Goal: Transaction & Acquisition: Book appointment/travel/reservation

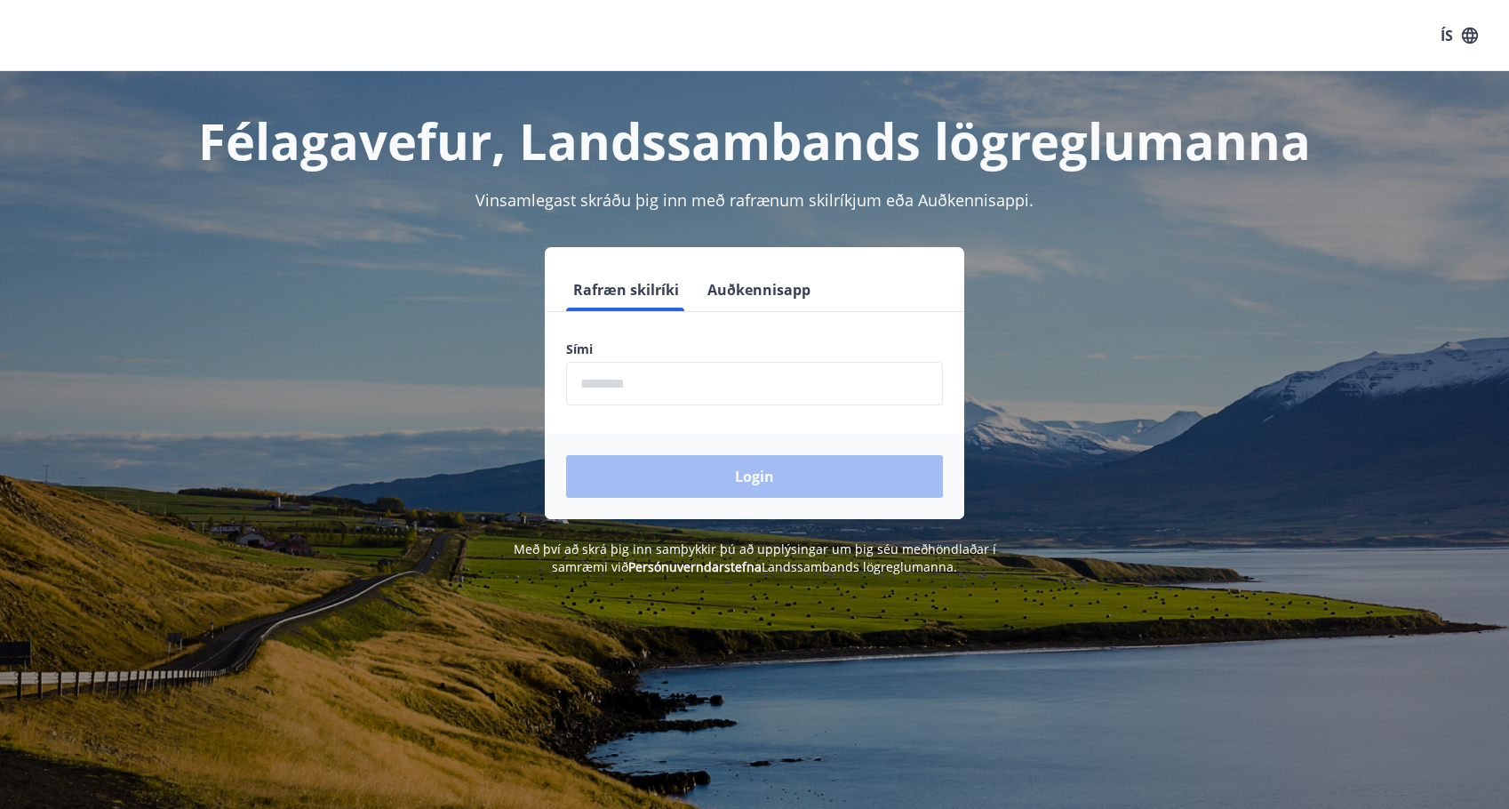
click at [649, 382] on input "phone" at bounding box center [754, 384] width 377 height 44
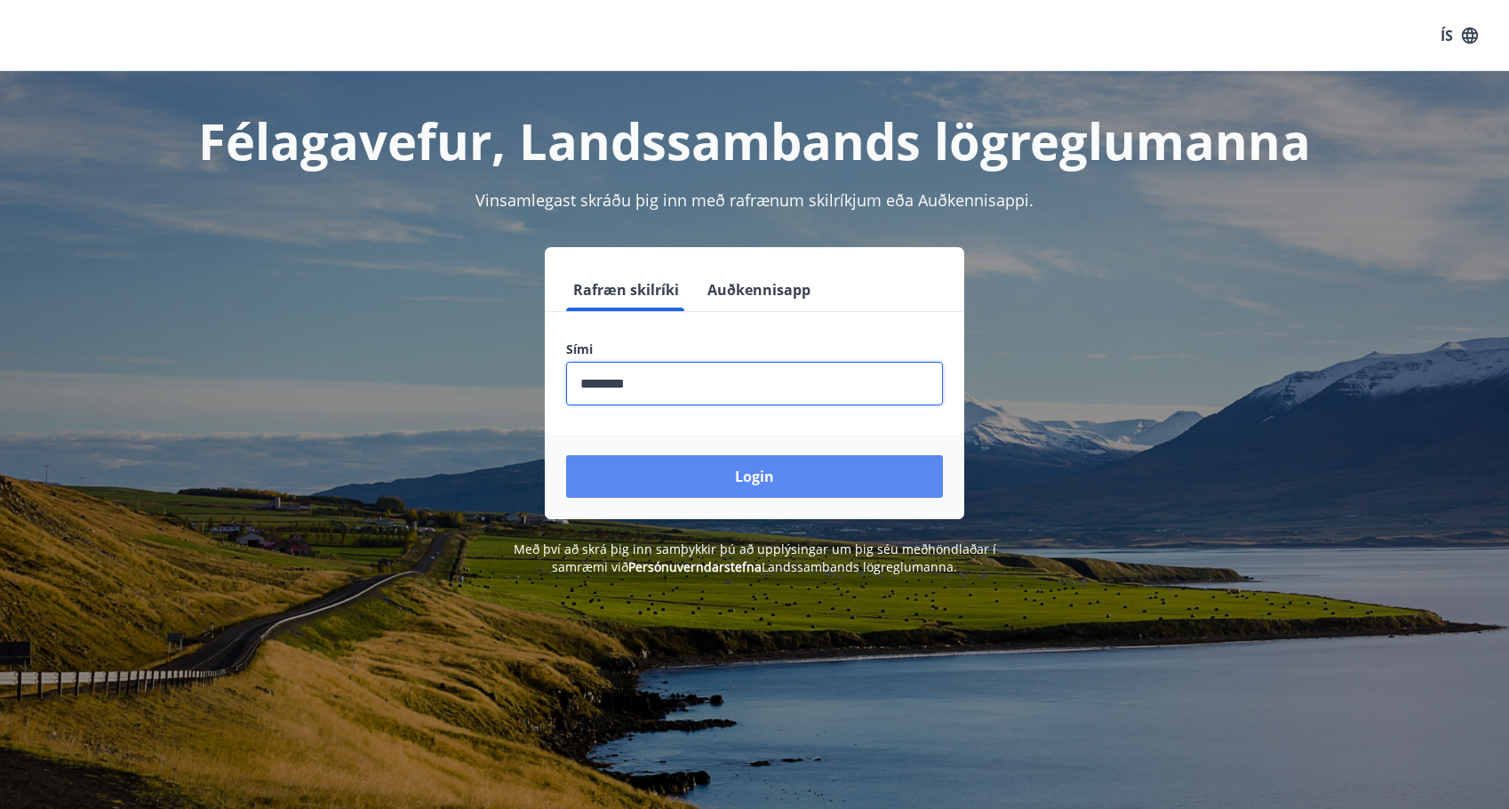
type input "********"
click at [763, 475] on button "Login" at bounding box center [754, 476] width 377 height 43
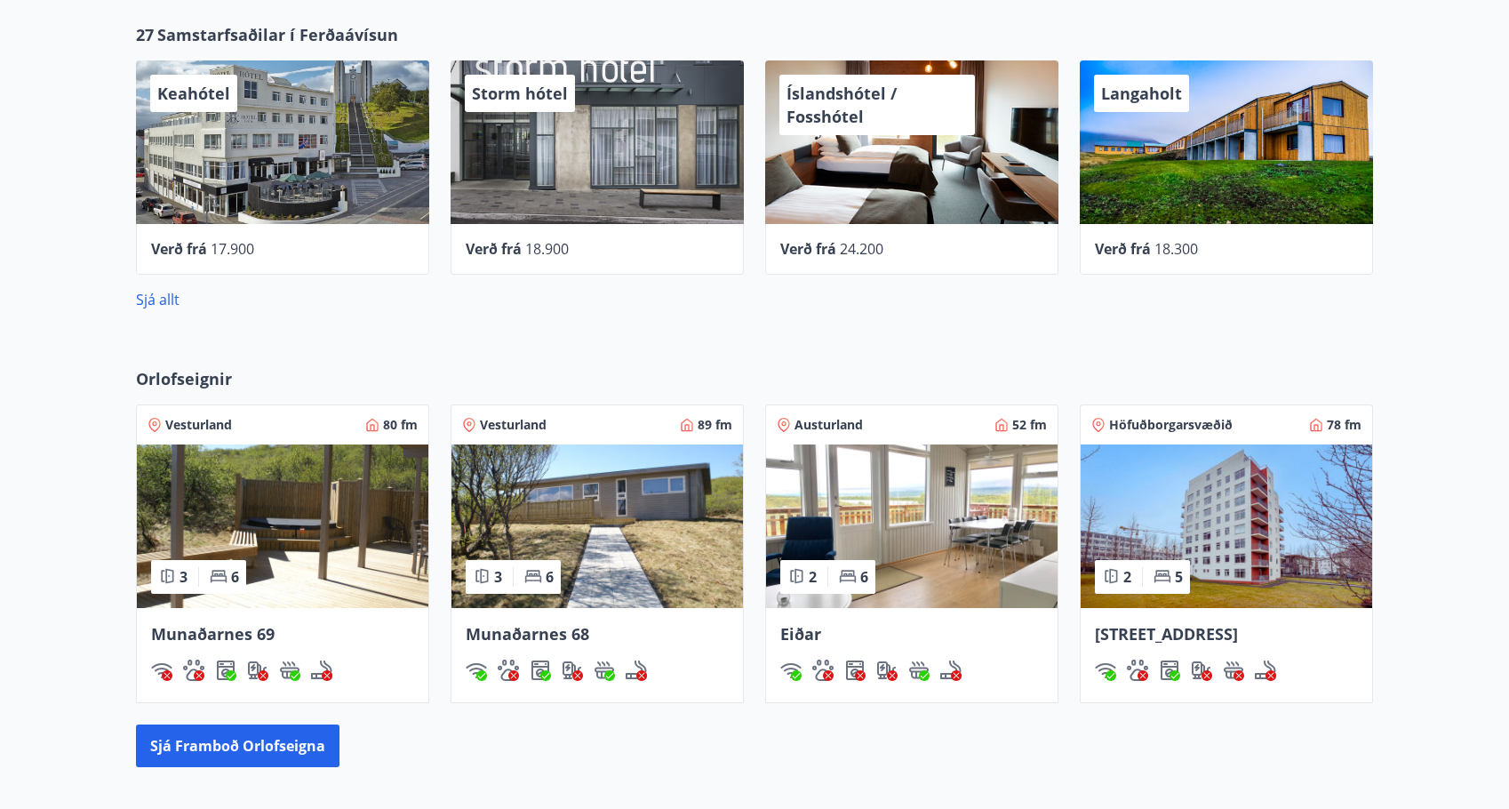
scroll to position [883, 0]
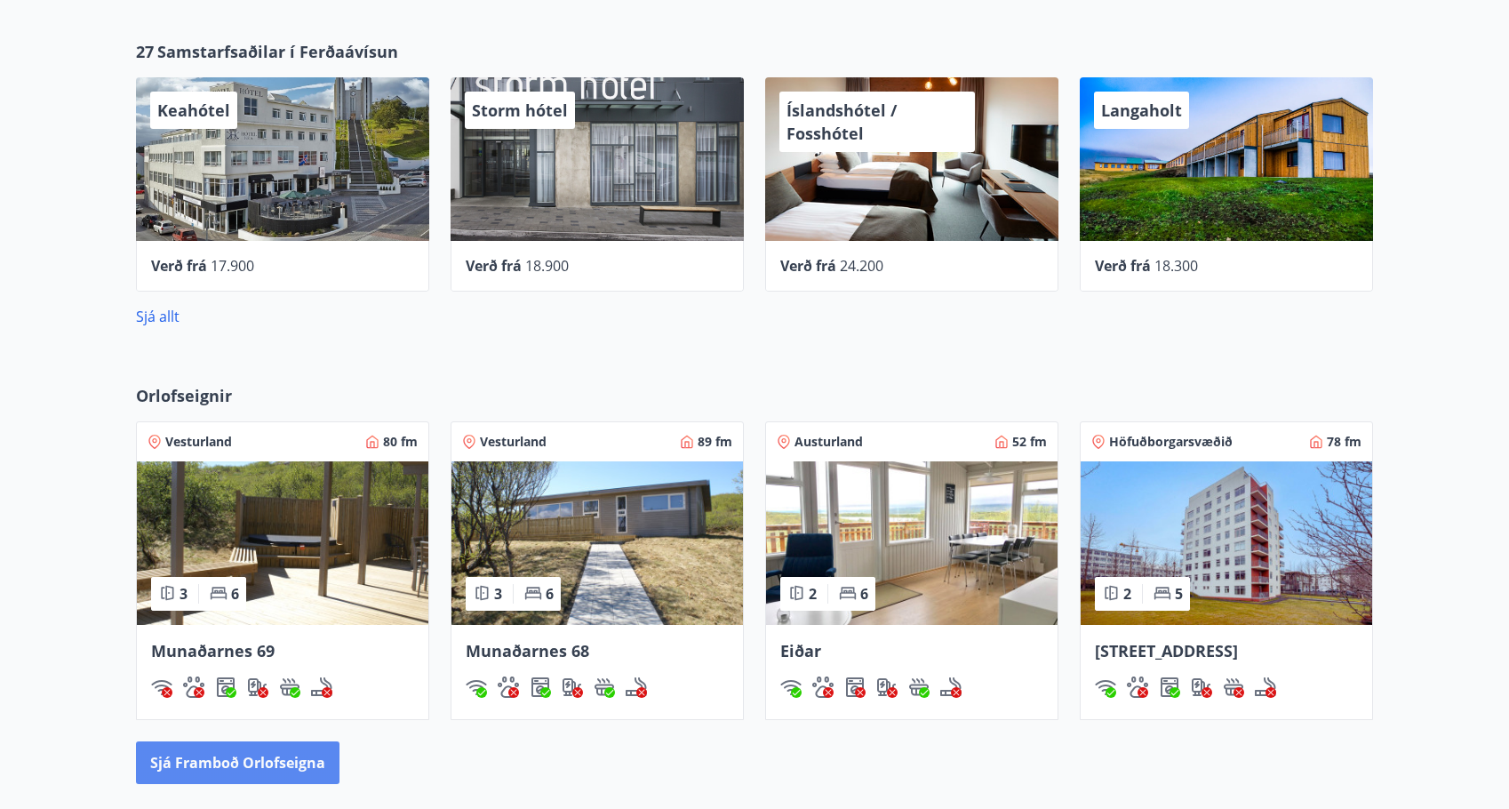
click at [219, 767] on button "Sjá framboð orlofseigna" at bounding box center [237, 762] width 203 height 43
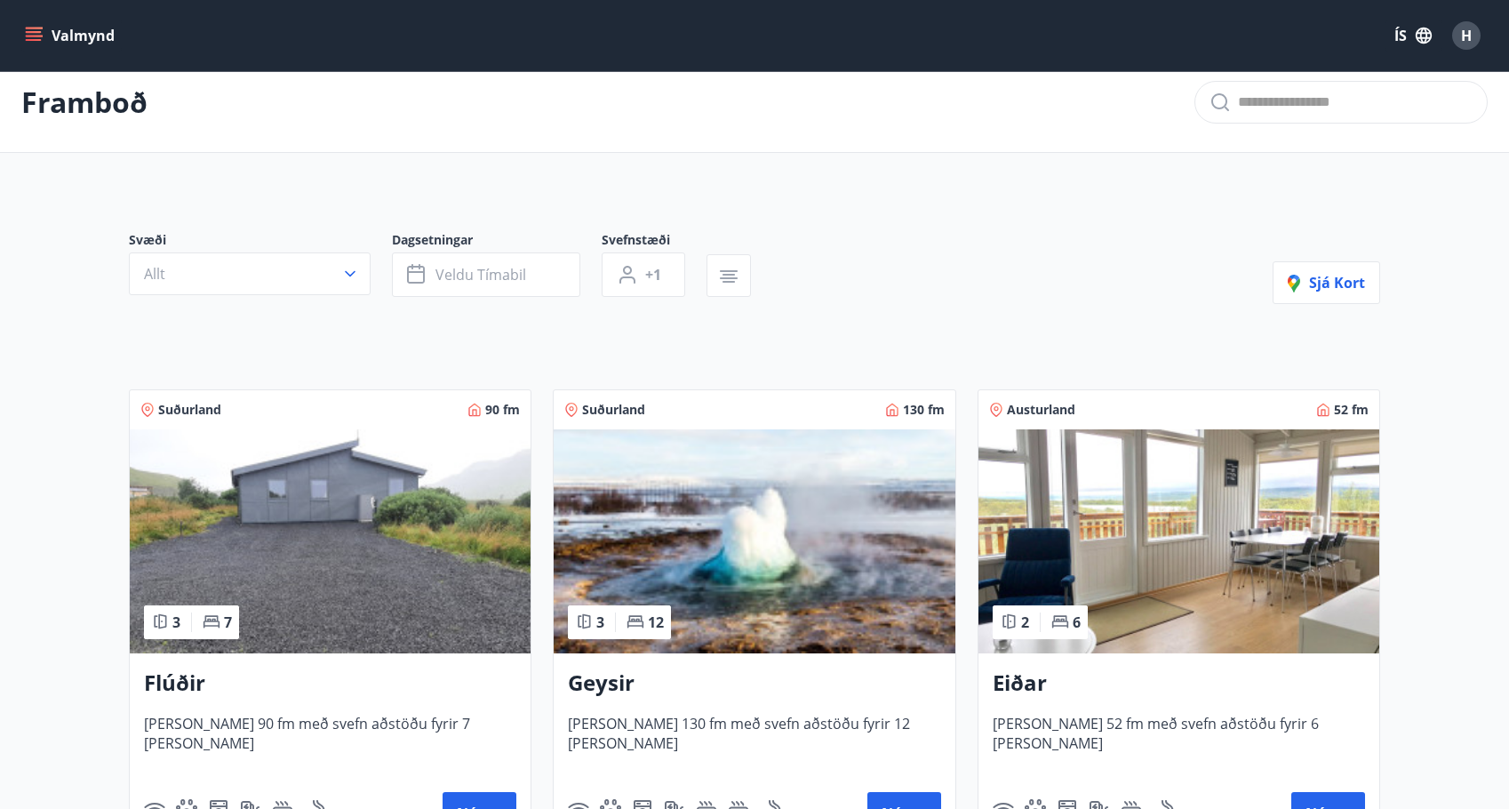
scroll to position [14, 0]
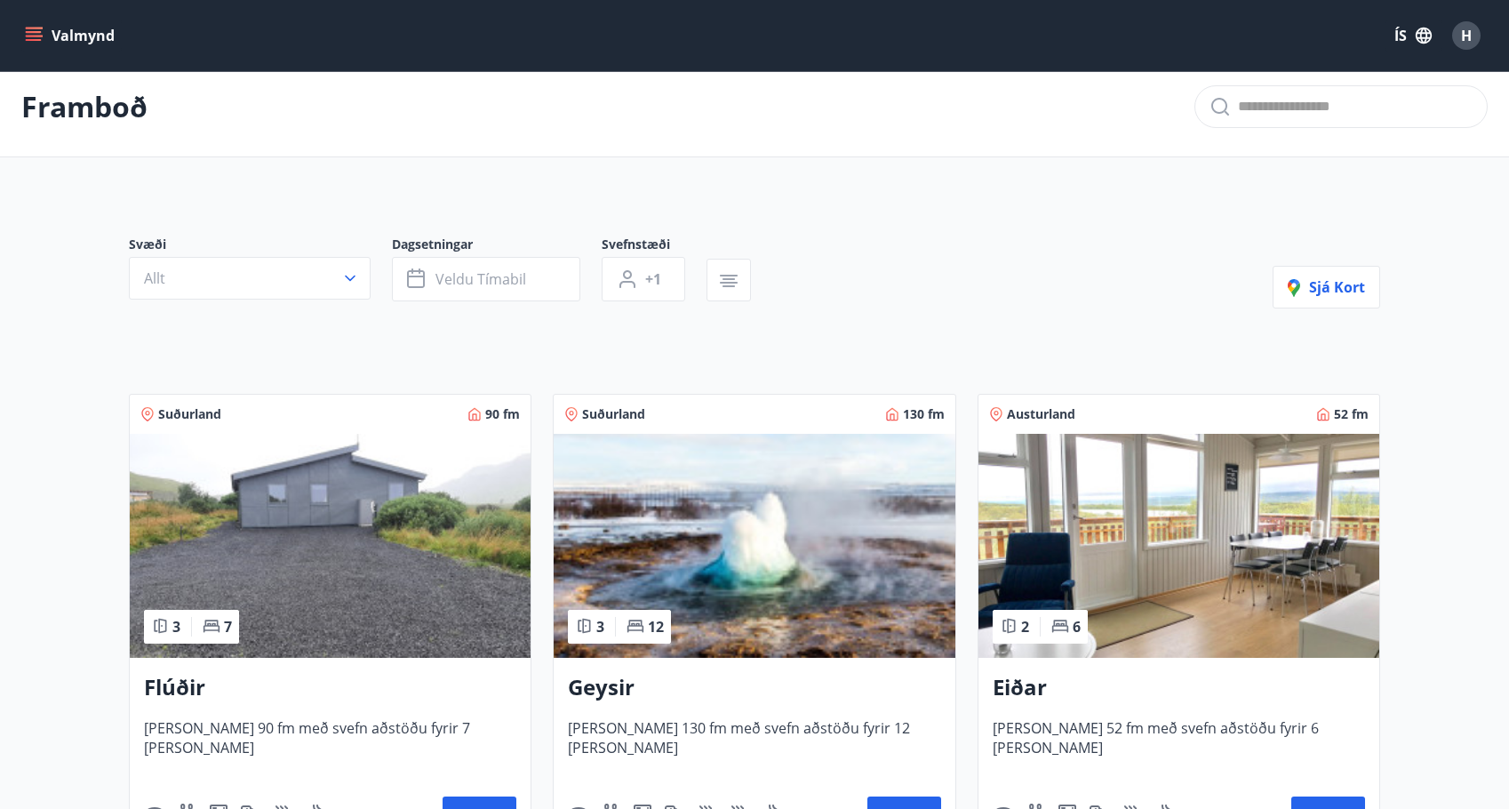
click at [31, 44] on icon "menu" at bounding box center [34, 36] width 18 height 18
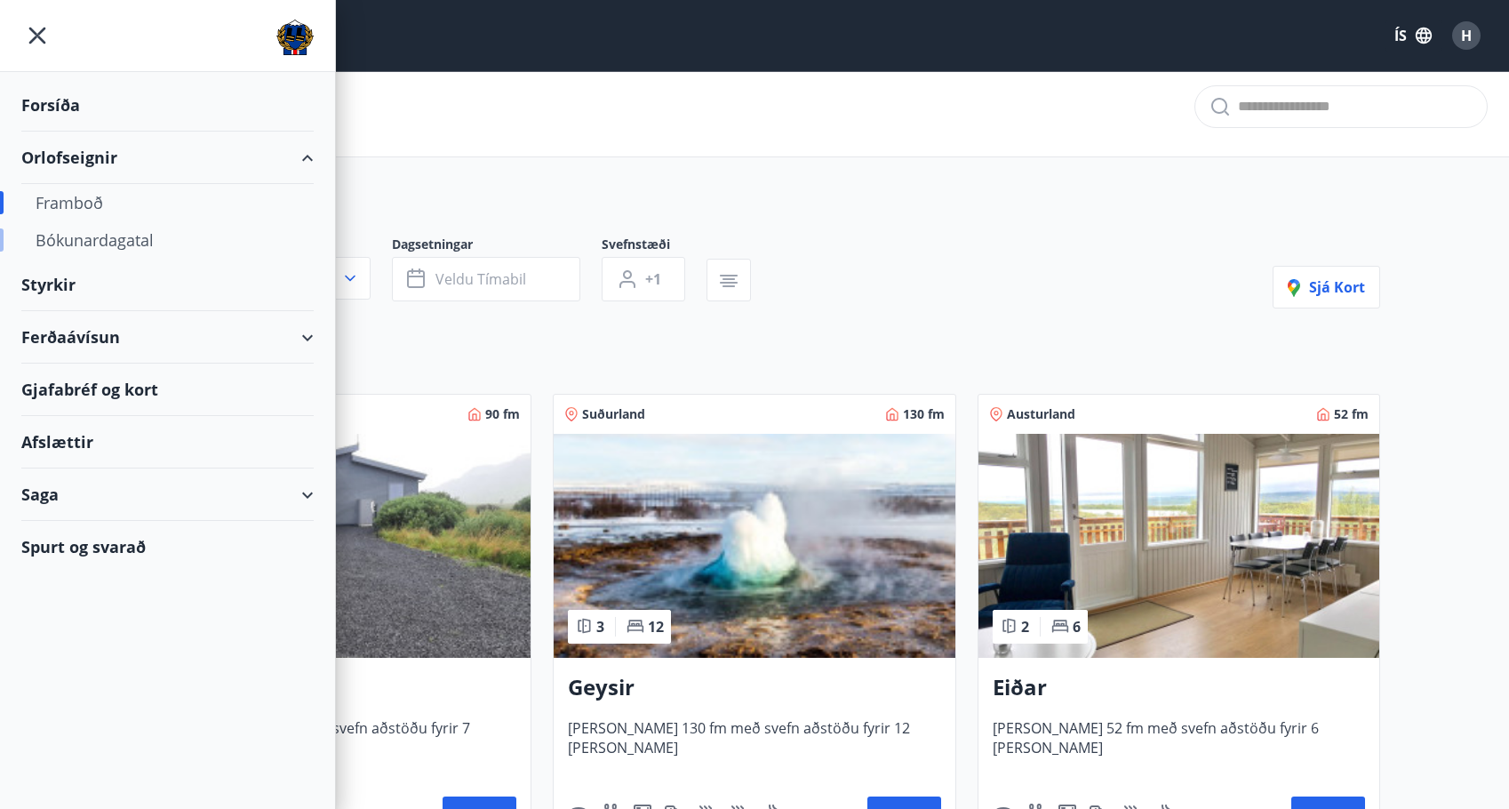
click at [99, 241] on div "Bókunardagatal" at bounding box center [168, 239] width 264 height 37
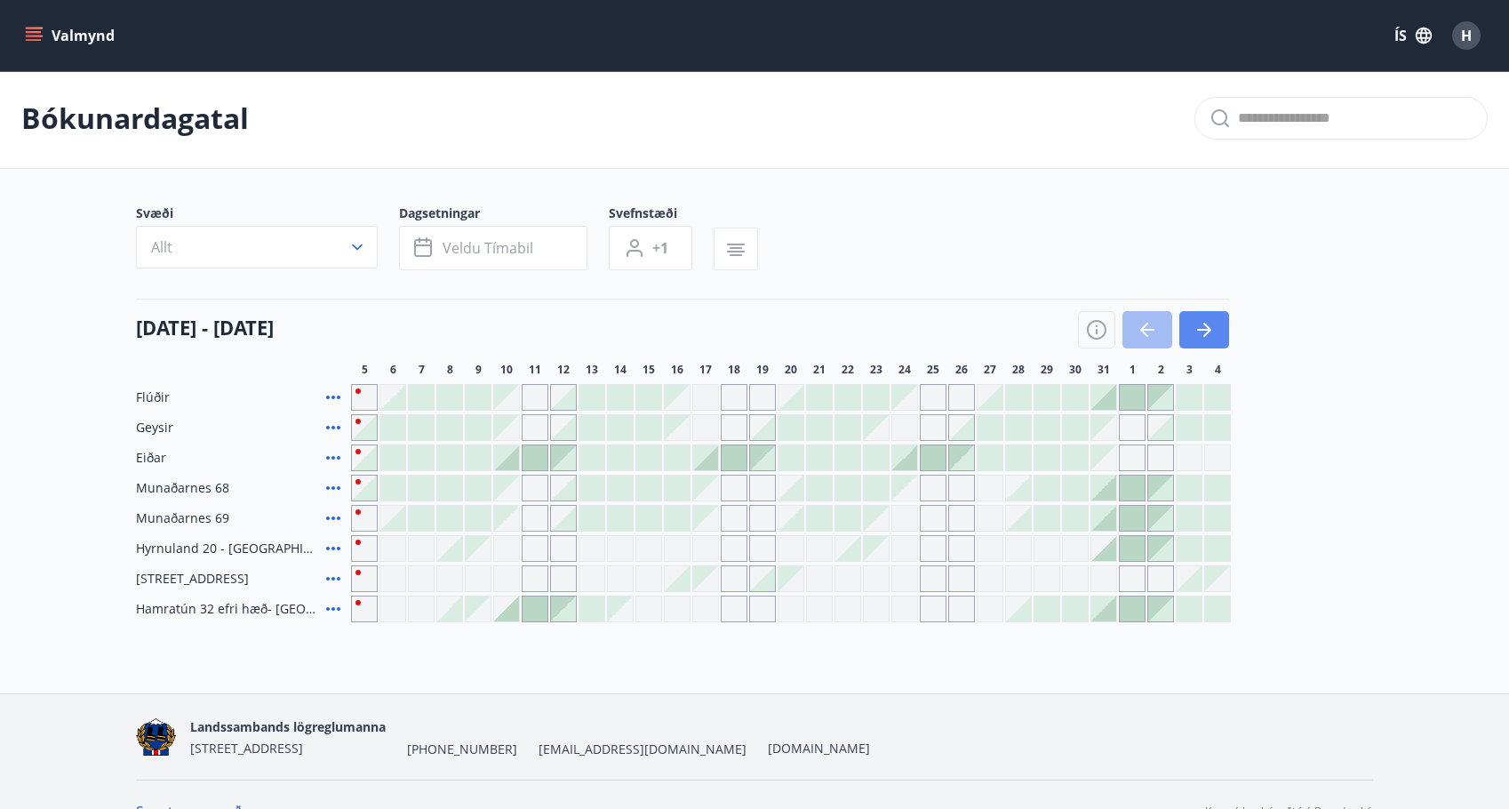
click at [1198, 312] on button "button" at bounding box center [1204, 329] width 50 height 37
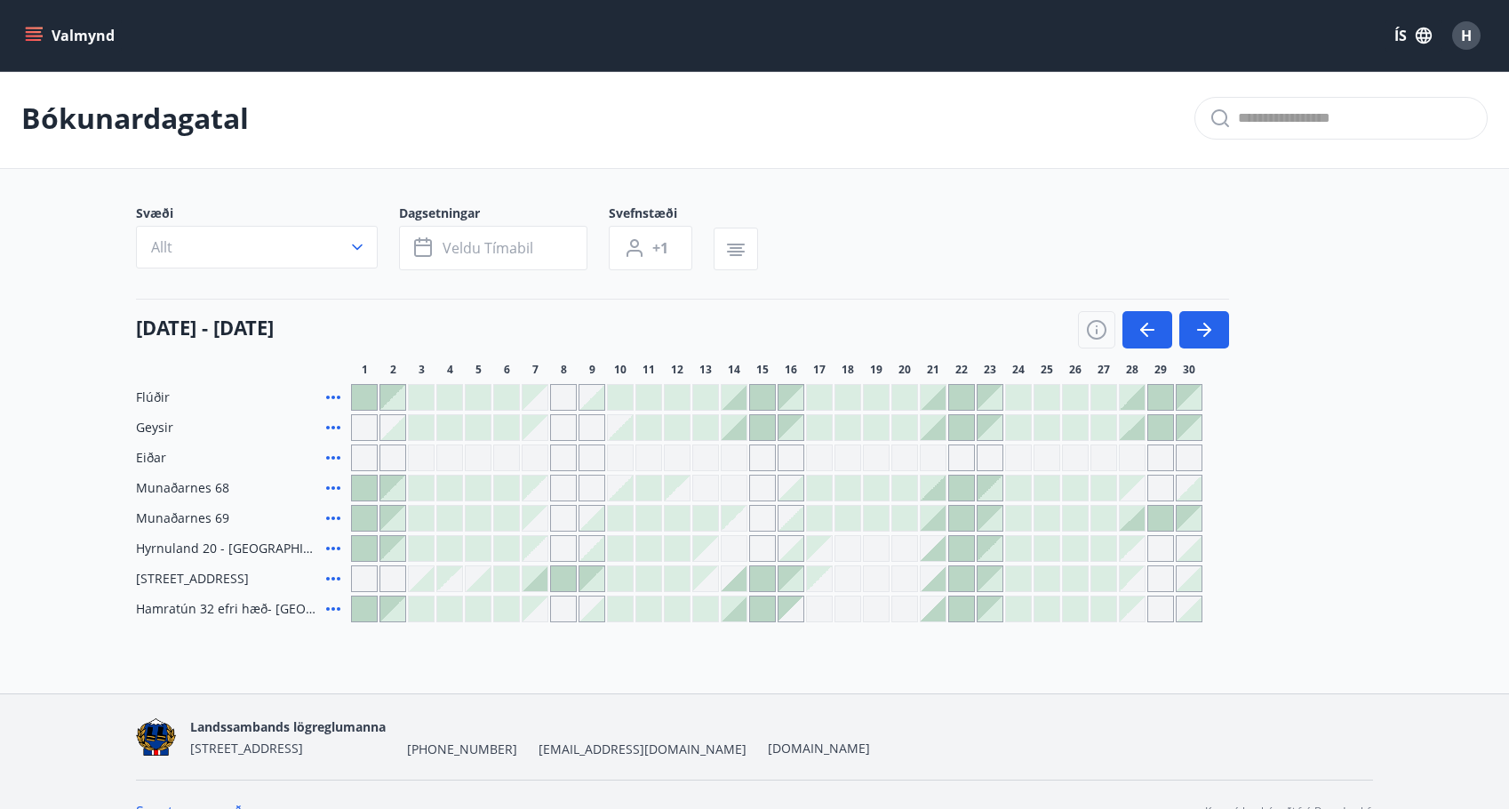
click at [329, 395] on icon at bounding box center [333, 397] width 21 height 21
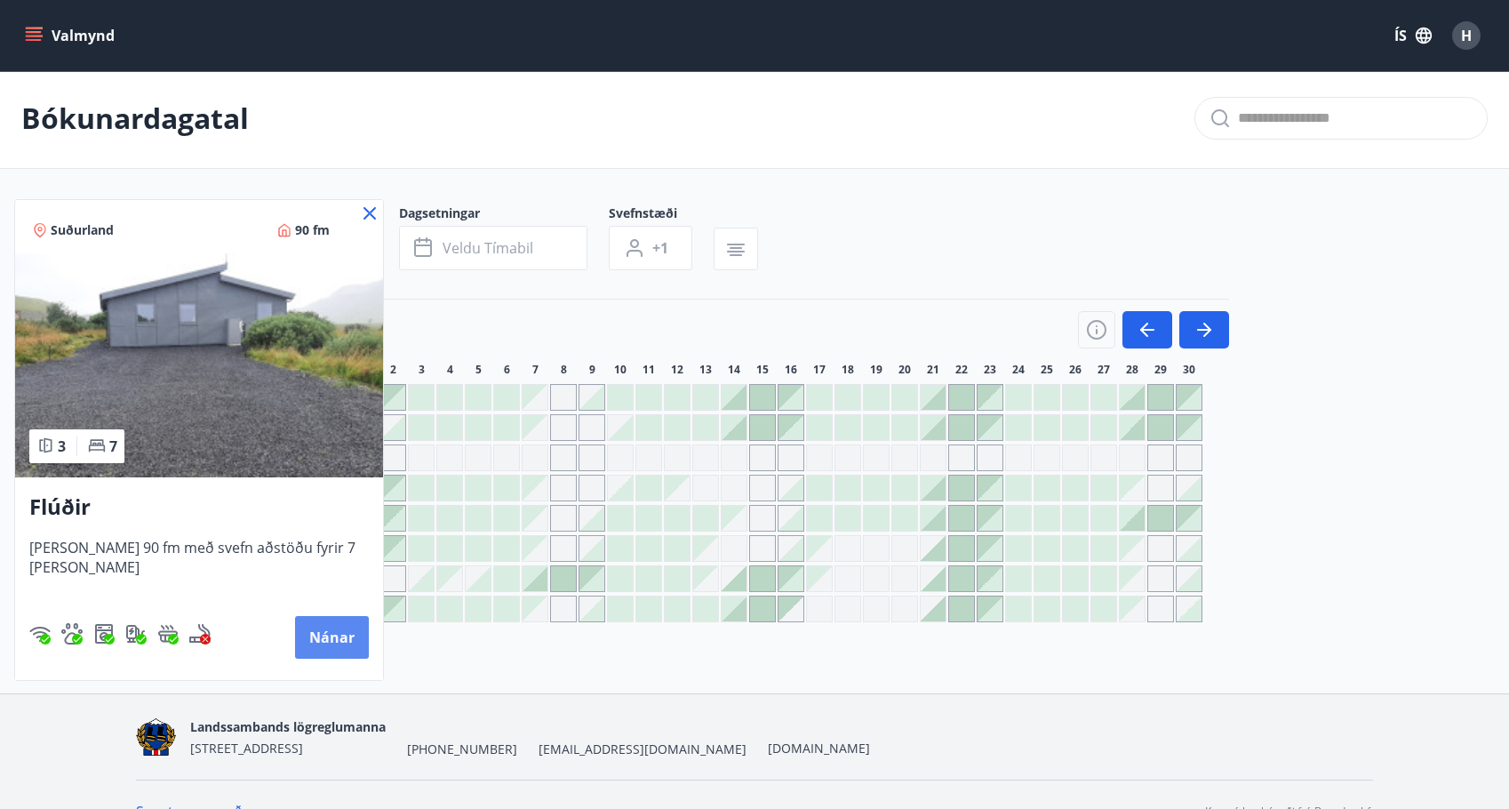
click at [299, 633] on button "Nánar" at bounding box center [332, 637] width 74 height 43
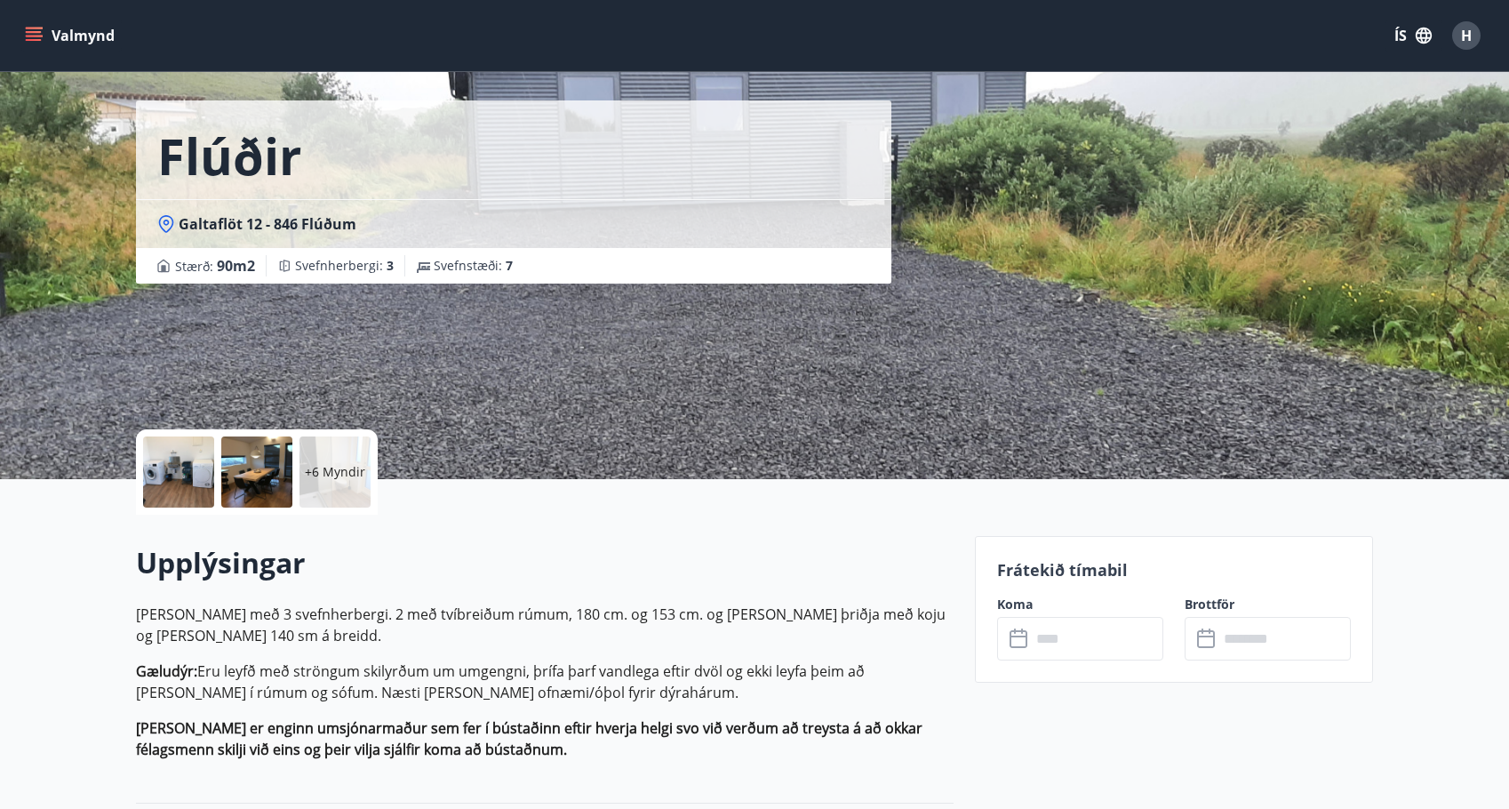
scroll to position [68, 0]
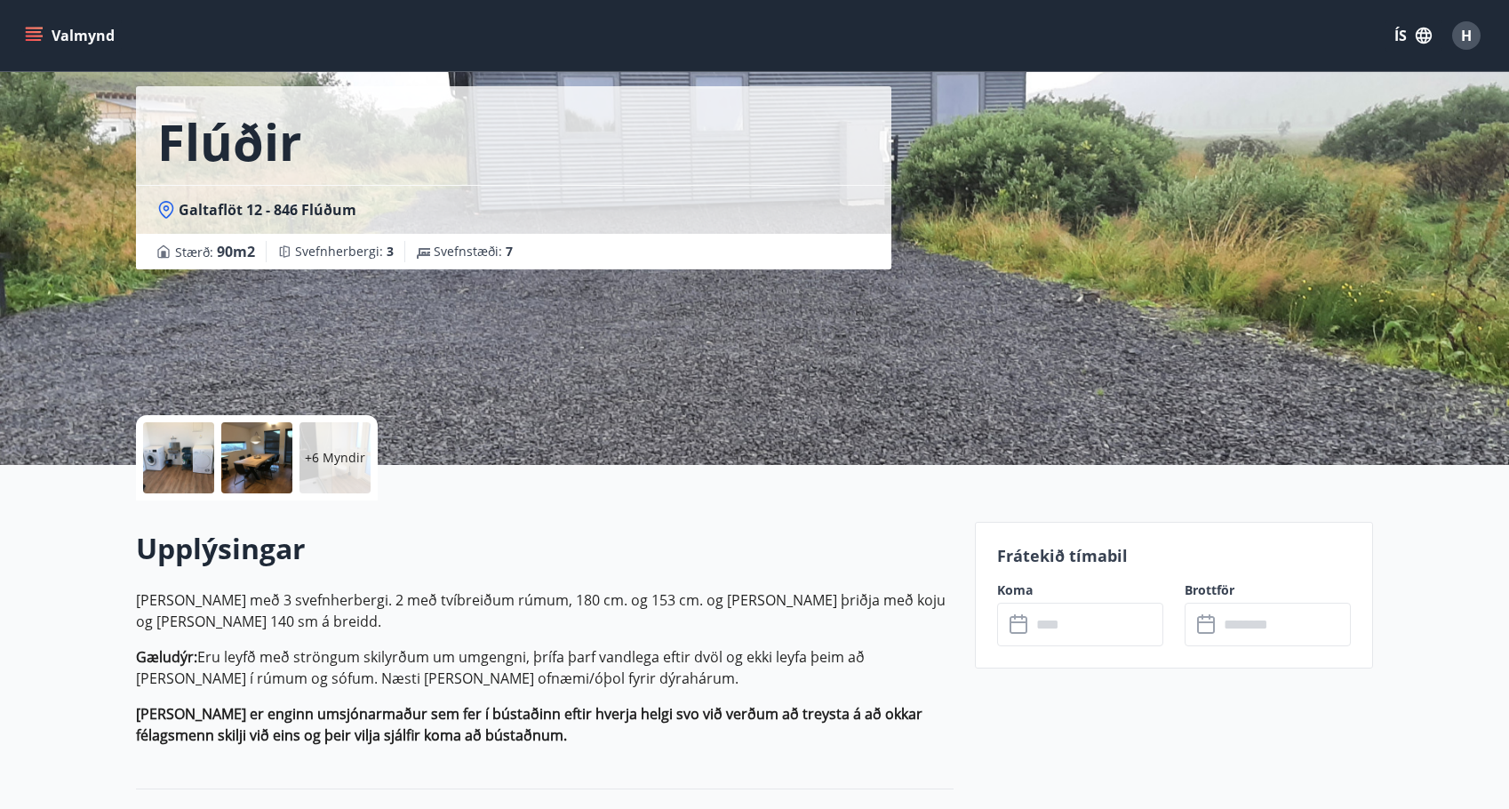
click at [340, 459] on p "+6 Myndir" at bounding box center [335, 458] width 60 height 18
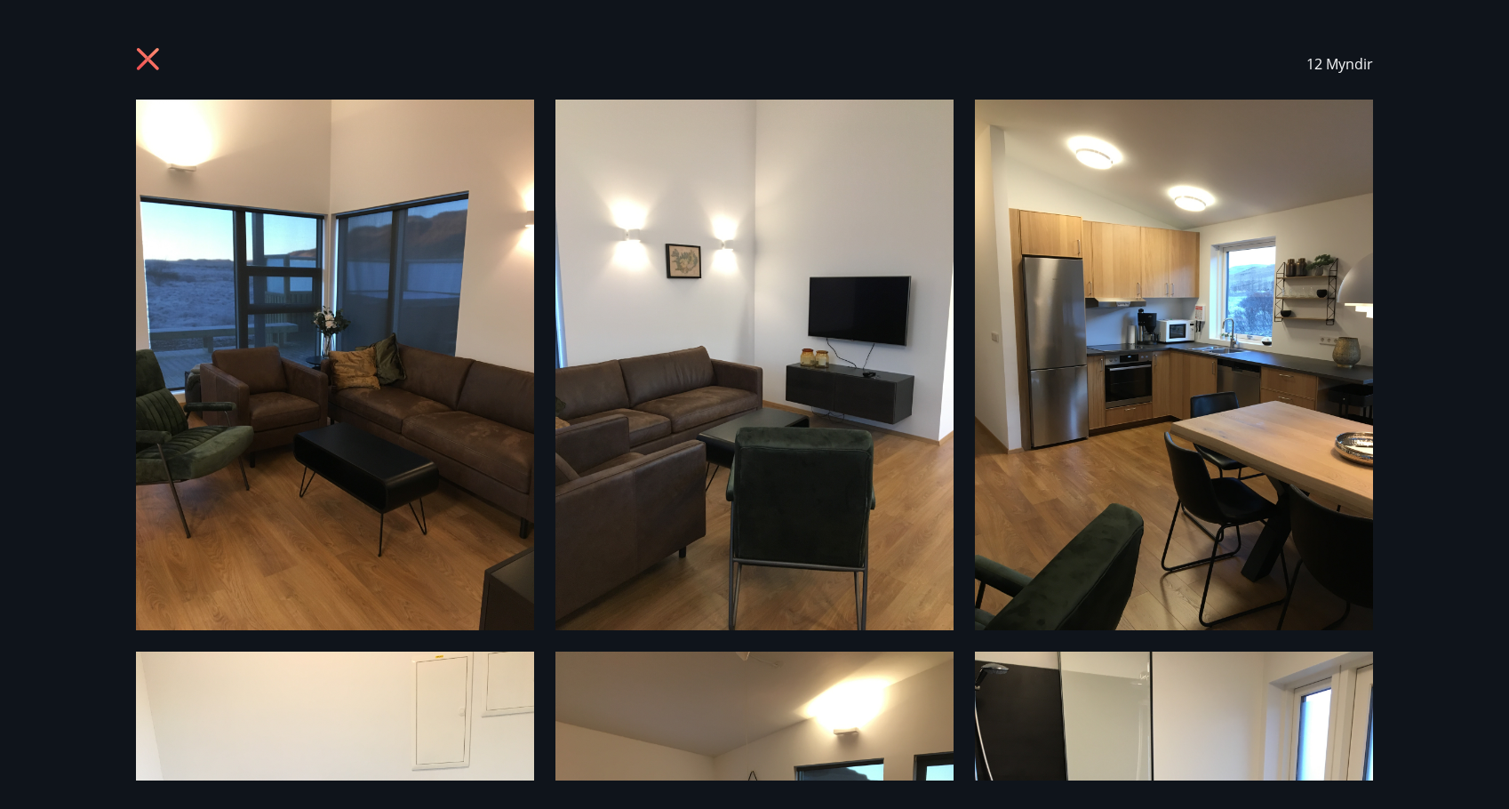
scroll to position [0, 0]
click at [143, 59] on icon at bounding box center [150, 61] width 28 height 28
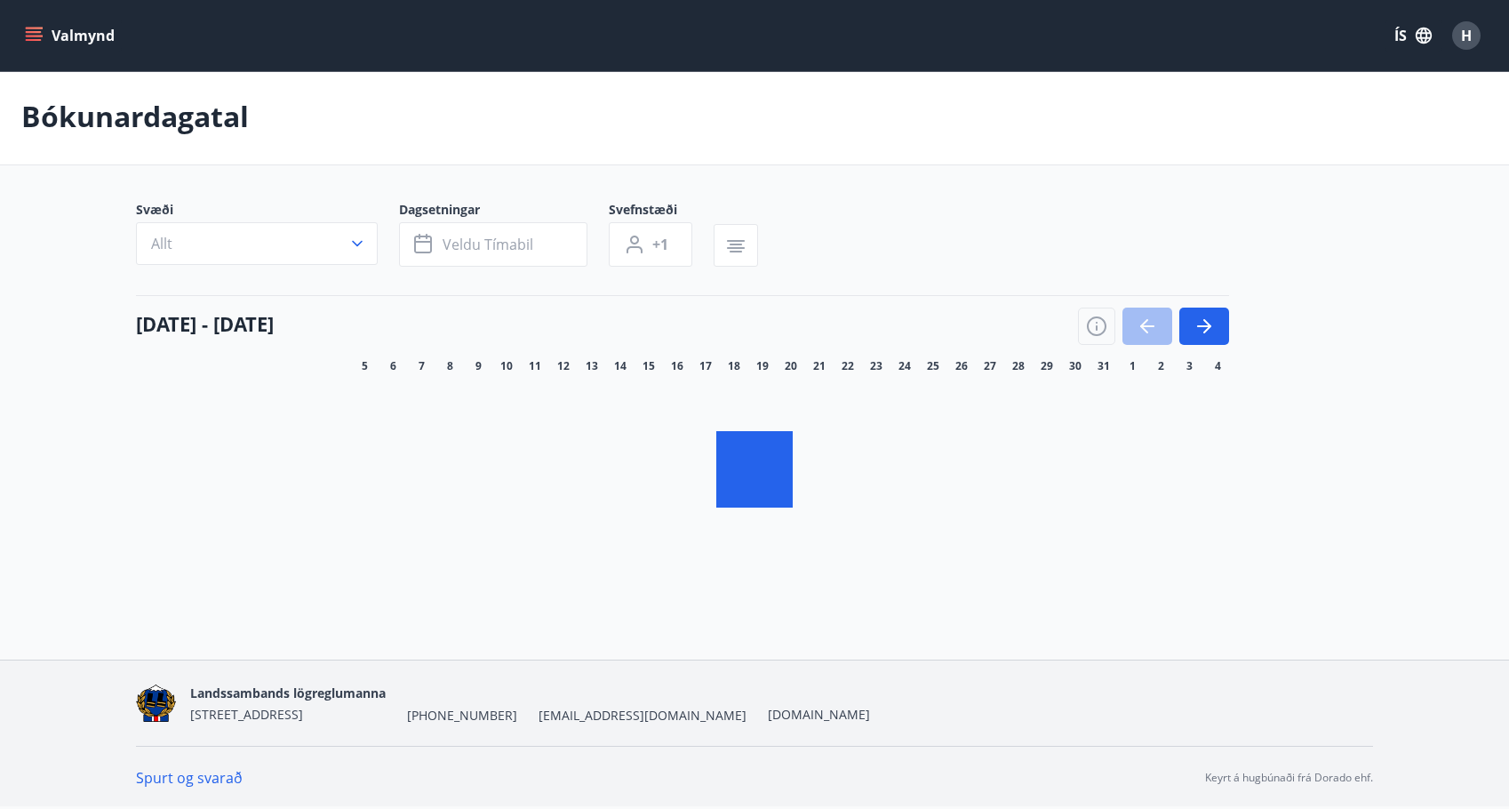
scroll to position [3, 0]
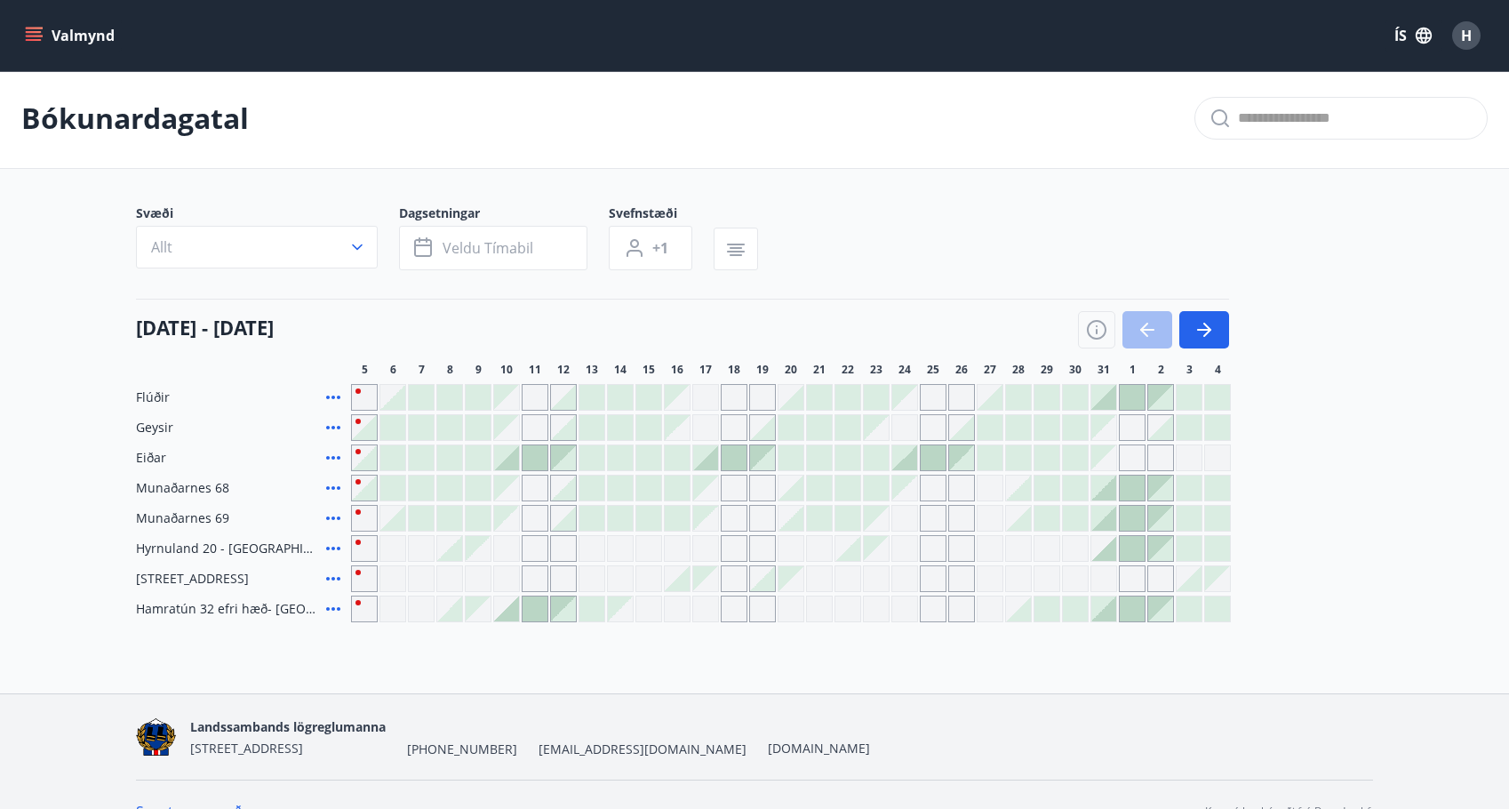
click at [333, 427] on icon at bounding box center [333, 428] width 14 height 4
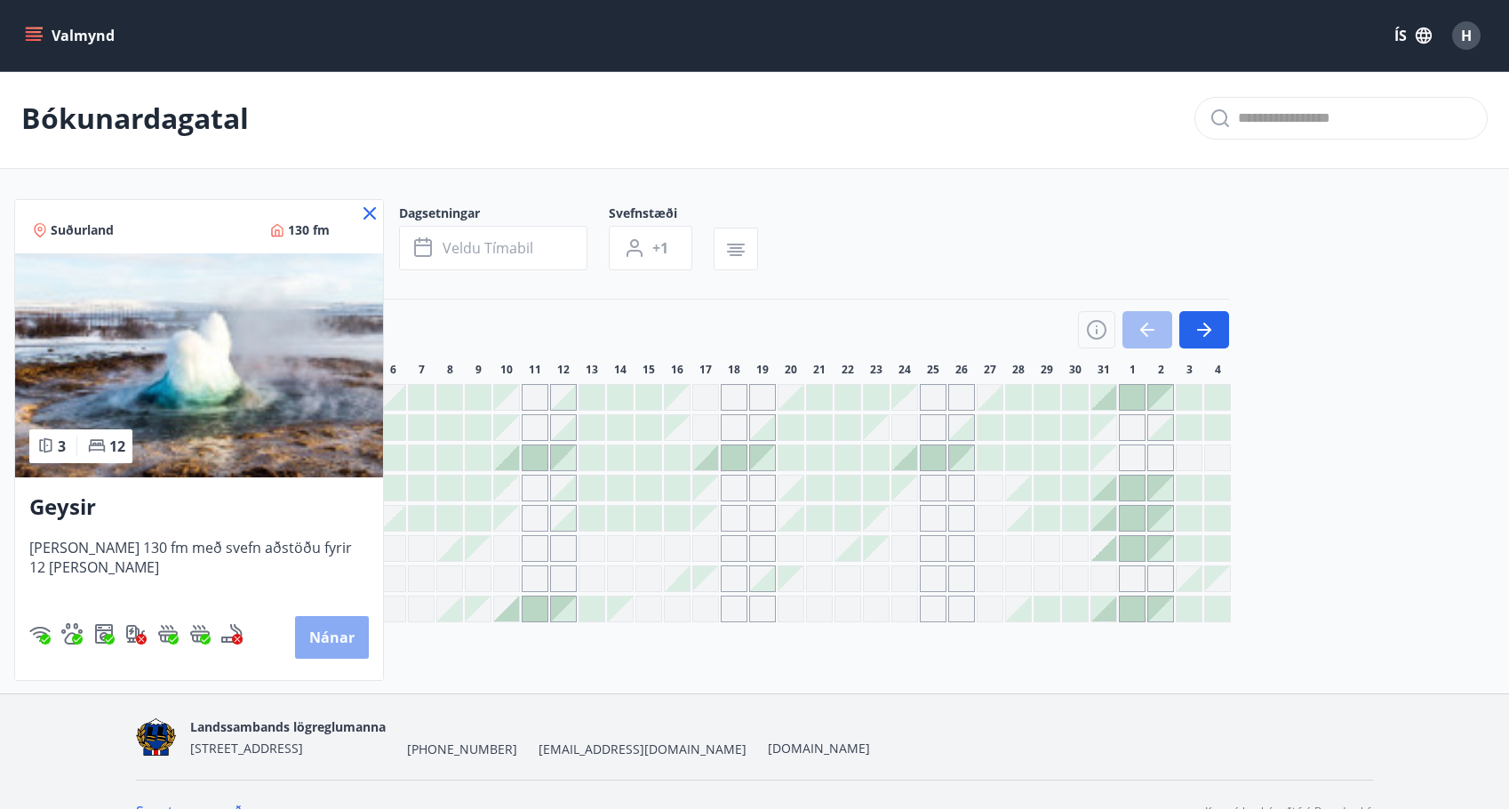
click at [325, 642] on button "Nánar" at bounding box center [332, 637] width 74 height 43
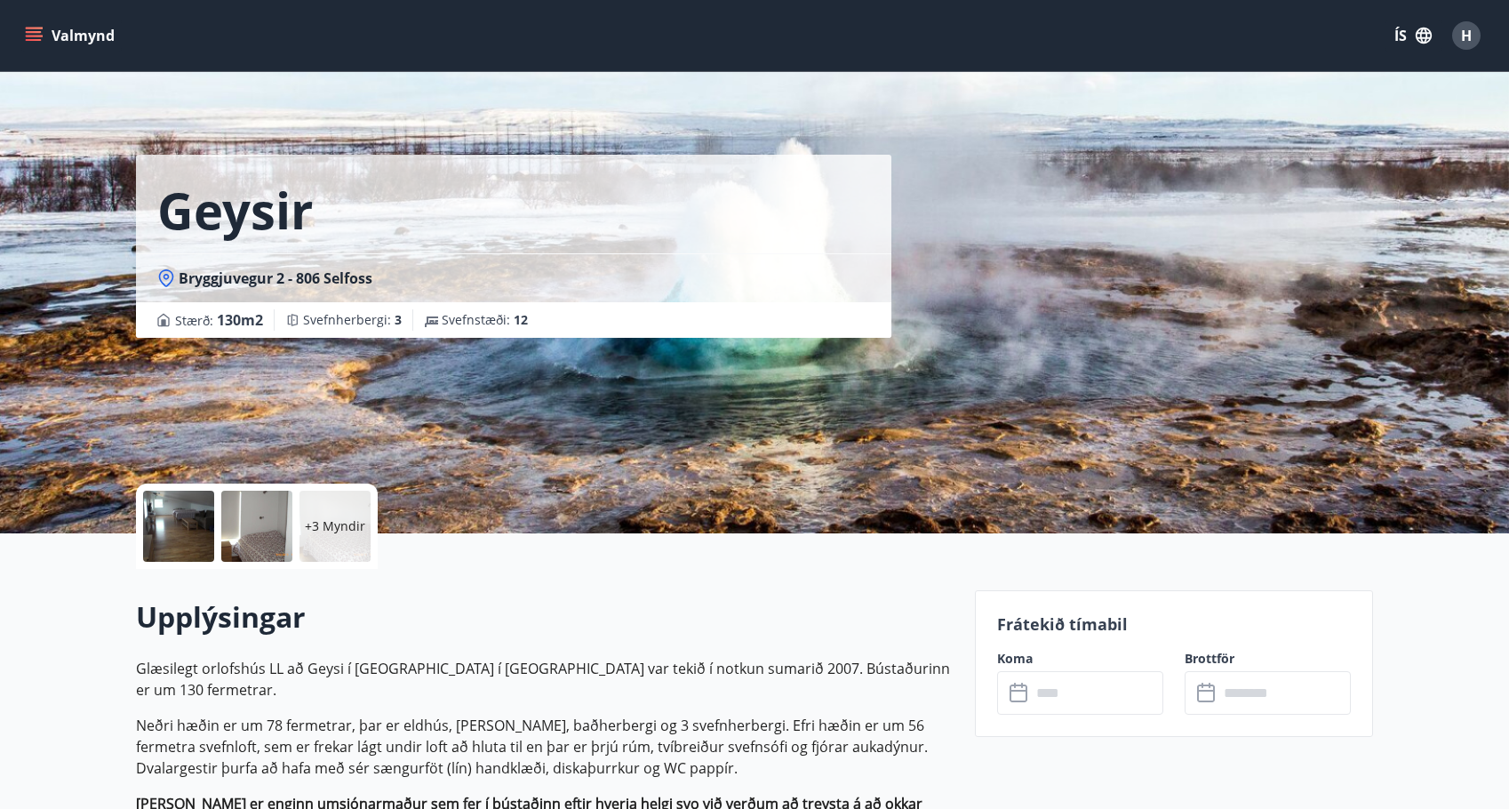
click at [332, 526] on p "+3 Myndir" at bounding box center [335, 526] width 60 height 18
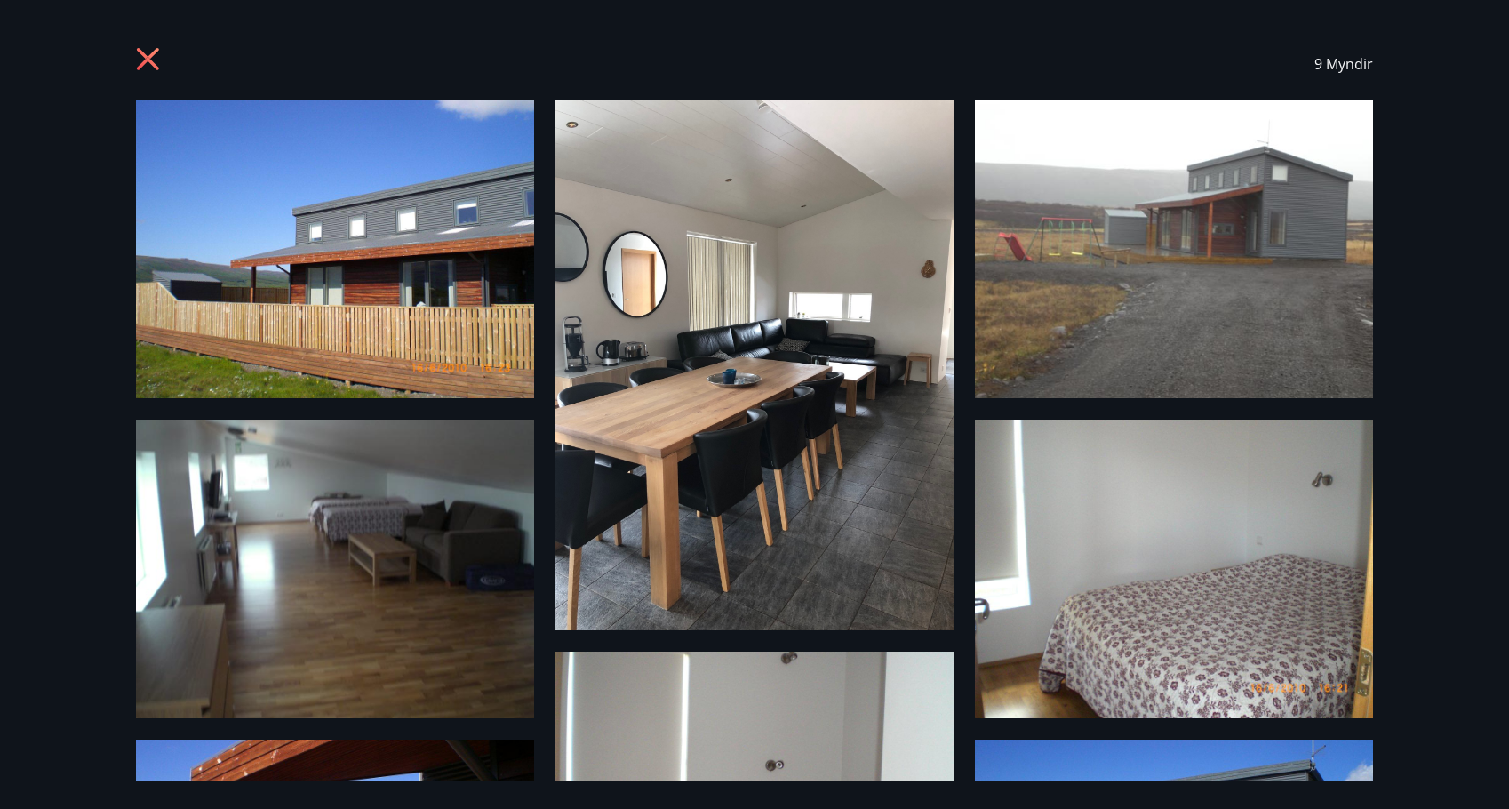
click at [149, 57] on icon at bounding box center [148, 59] width 22 height 22
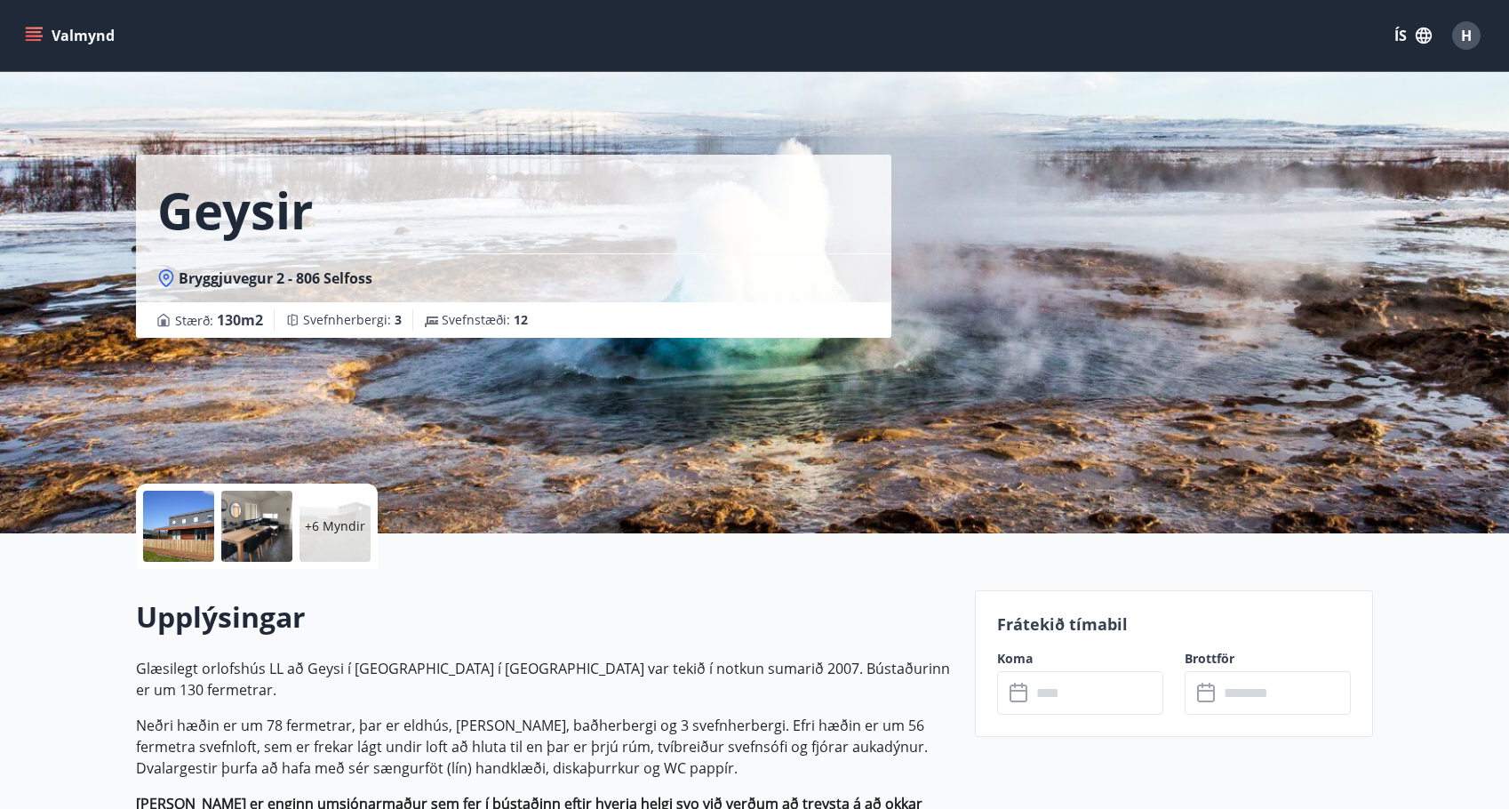
scroll to position [3, 0]
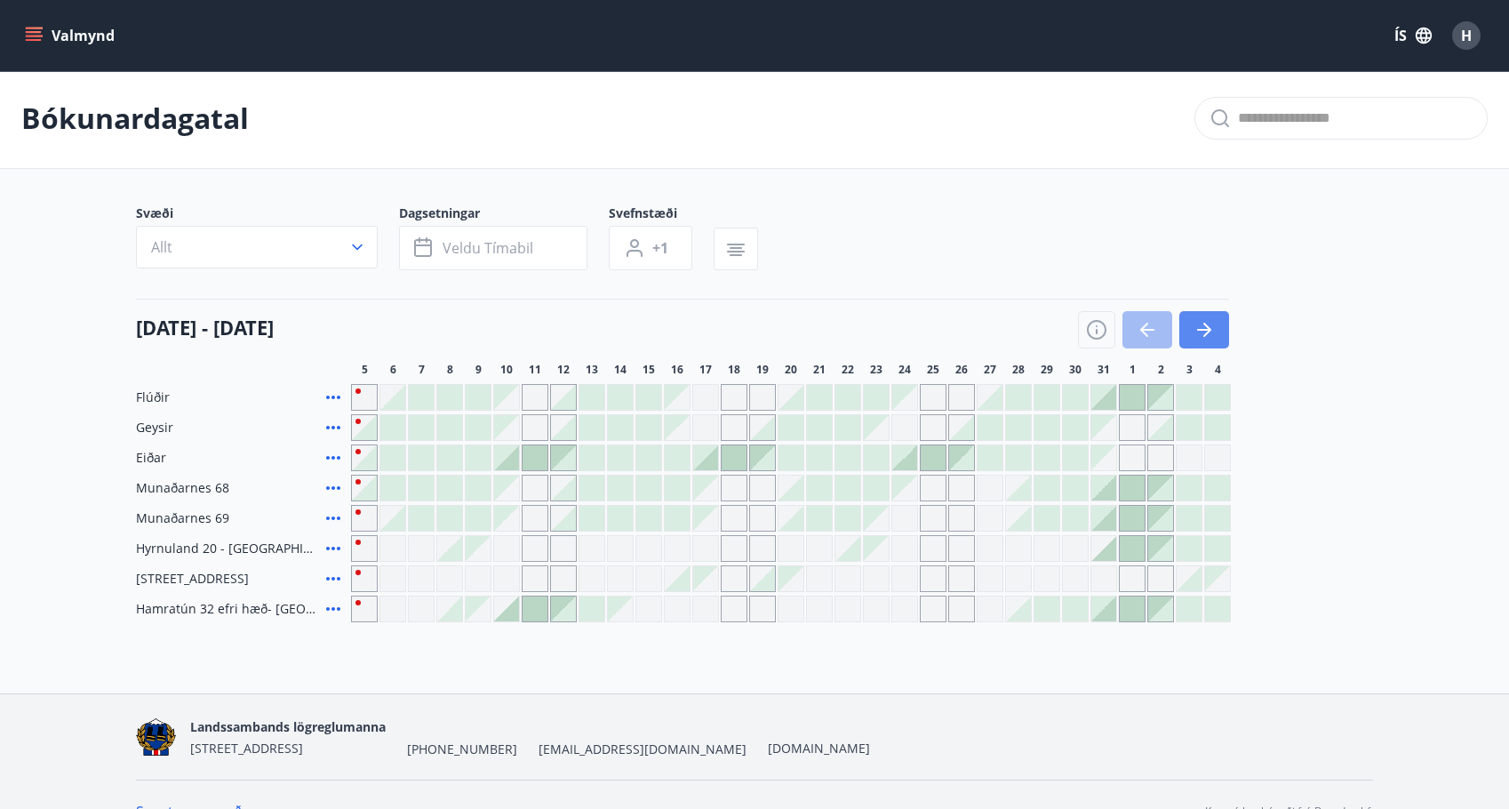
click at [1201, 331] on icon "button" at bounding box center [1203, 329] width 21 height 21
